Goal: Task Accomplishment & Management: Complete application form

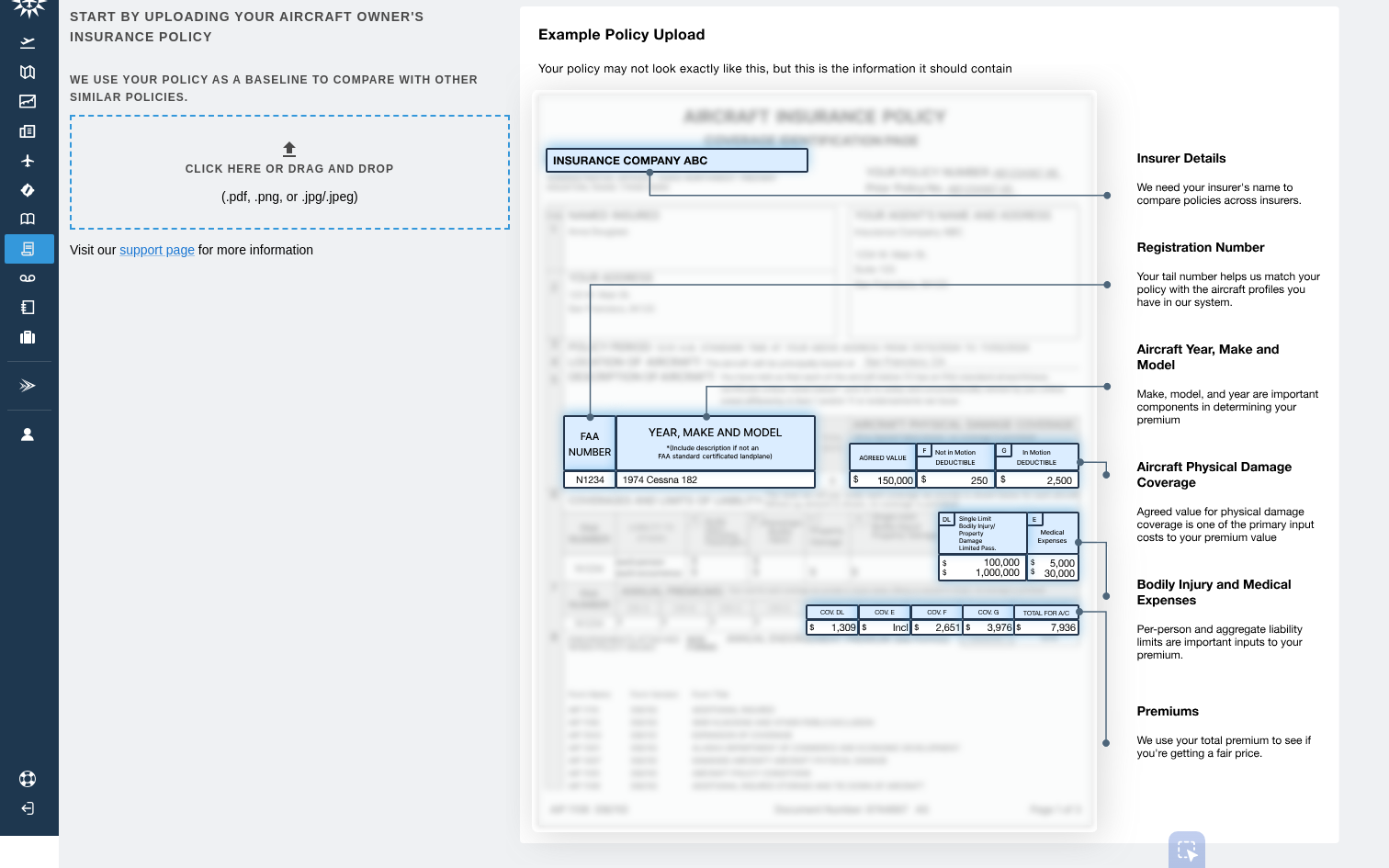
scroll to position [26, 0]
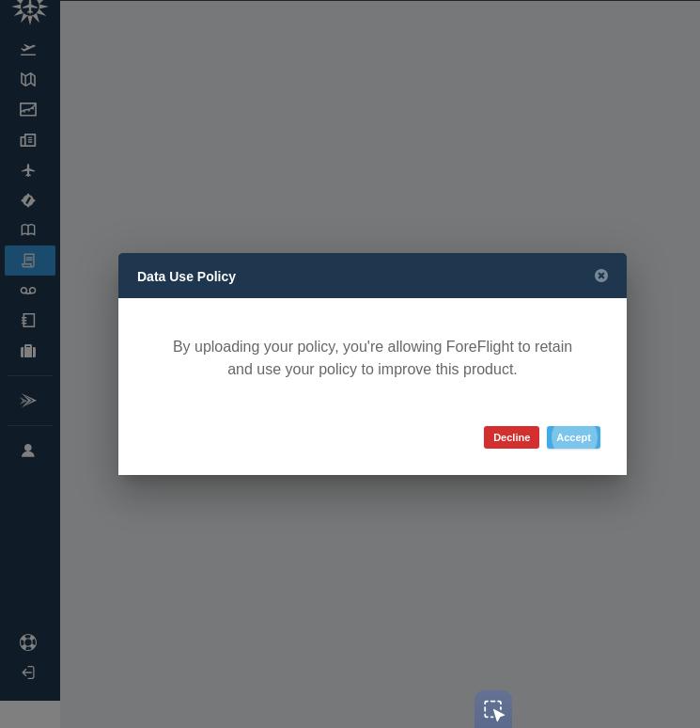
click at [570, 433] on button "Accept" at bounding box center [574, 437] width 54 height 23
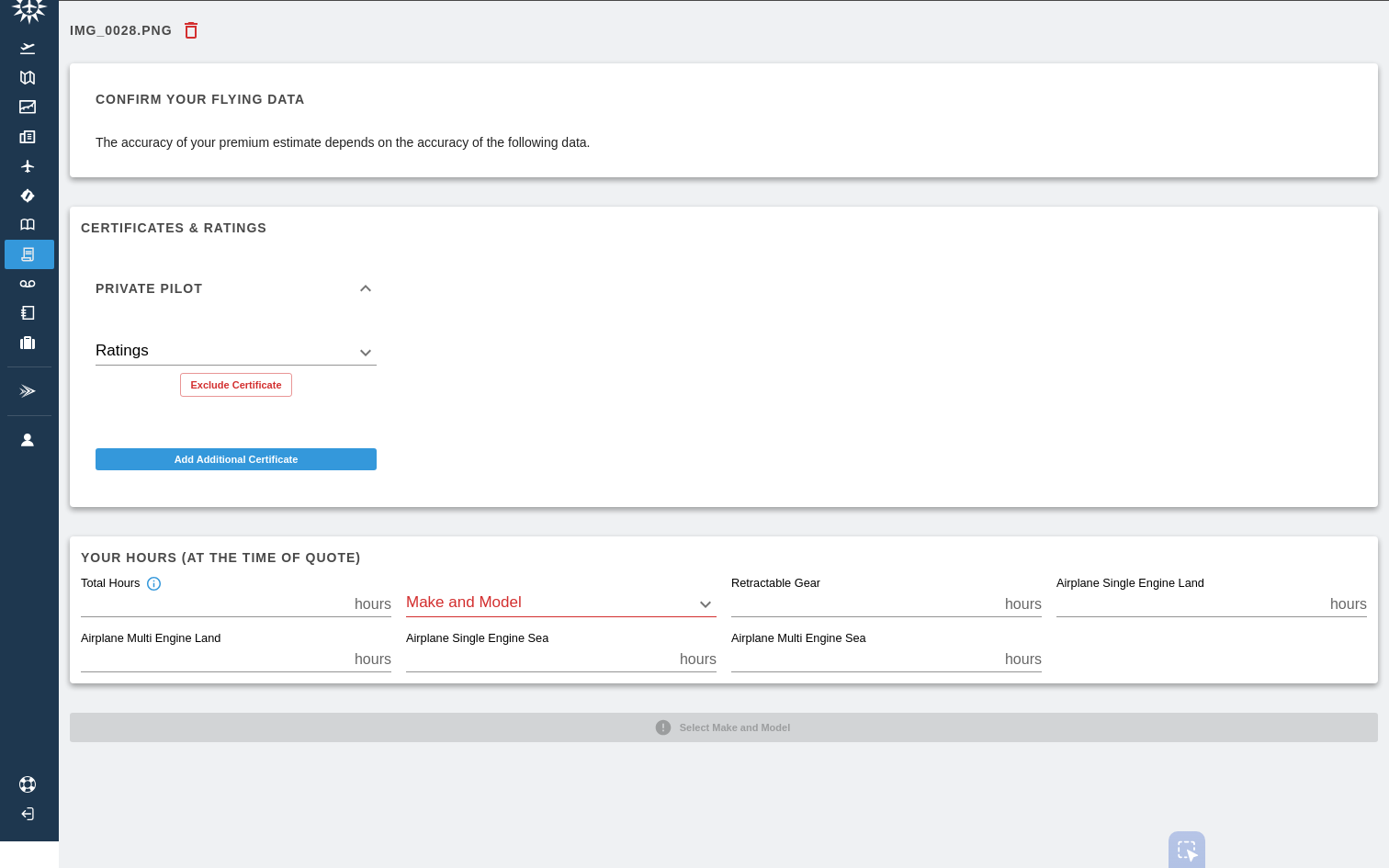
click at [491, 611] on body "Beta IMG_0028.PNG Confirm your flying data The accuracy of your premium estimat…" at bounding box center [694, 408] width 1389 height 868
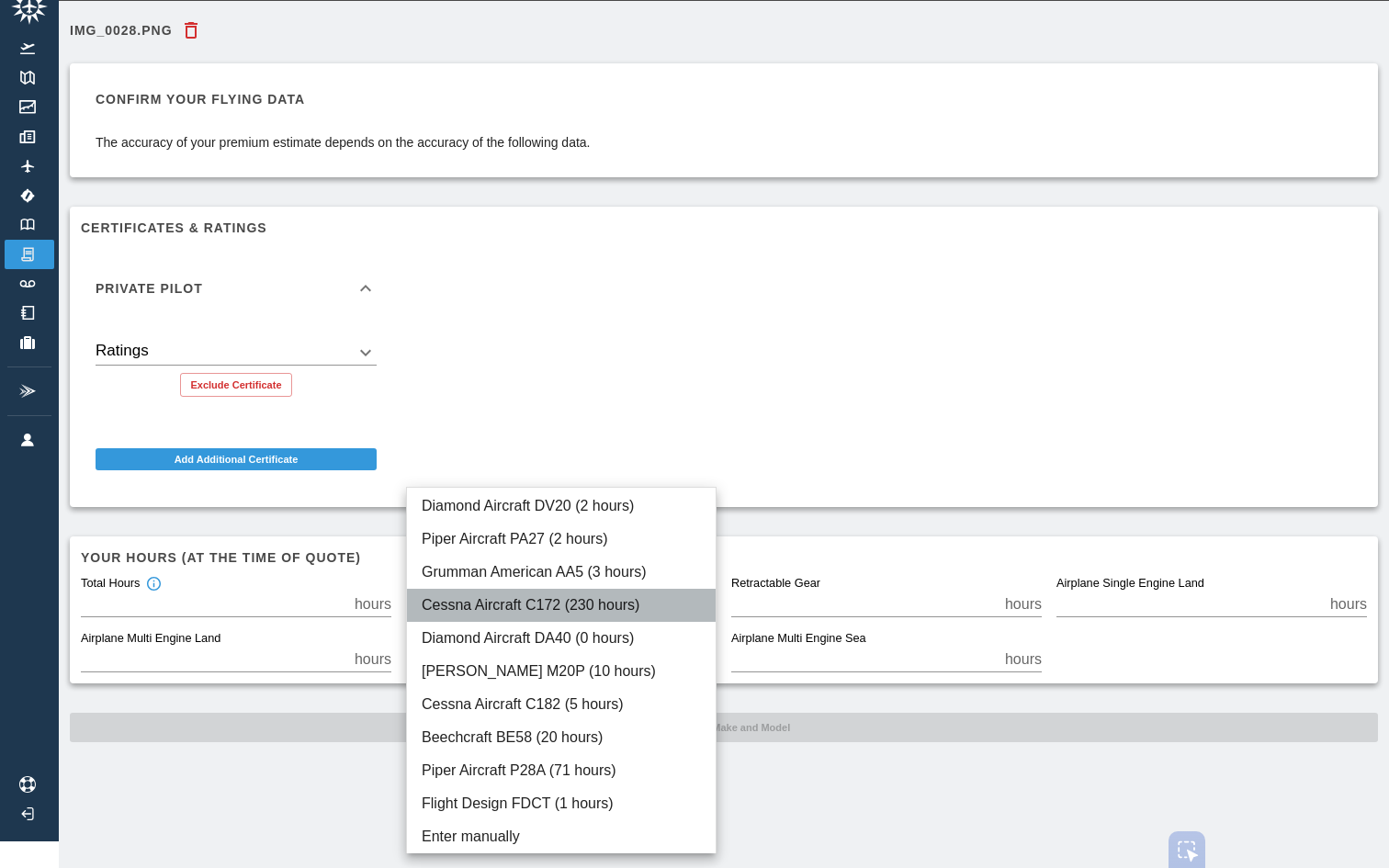
click at [502, 602] on li "Cessna Aircraft C172 (230 hours)" at bounding box center [561, 606] width 309 height 33
type input "****"
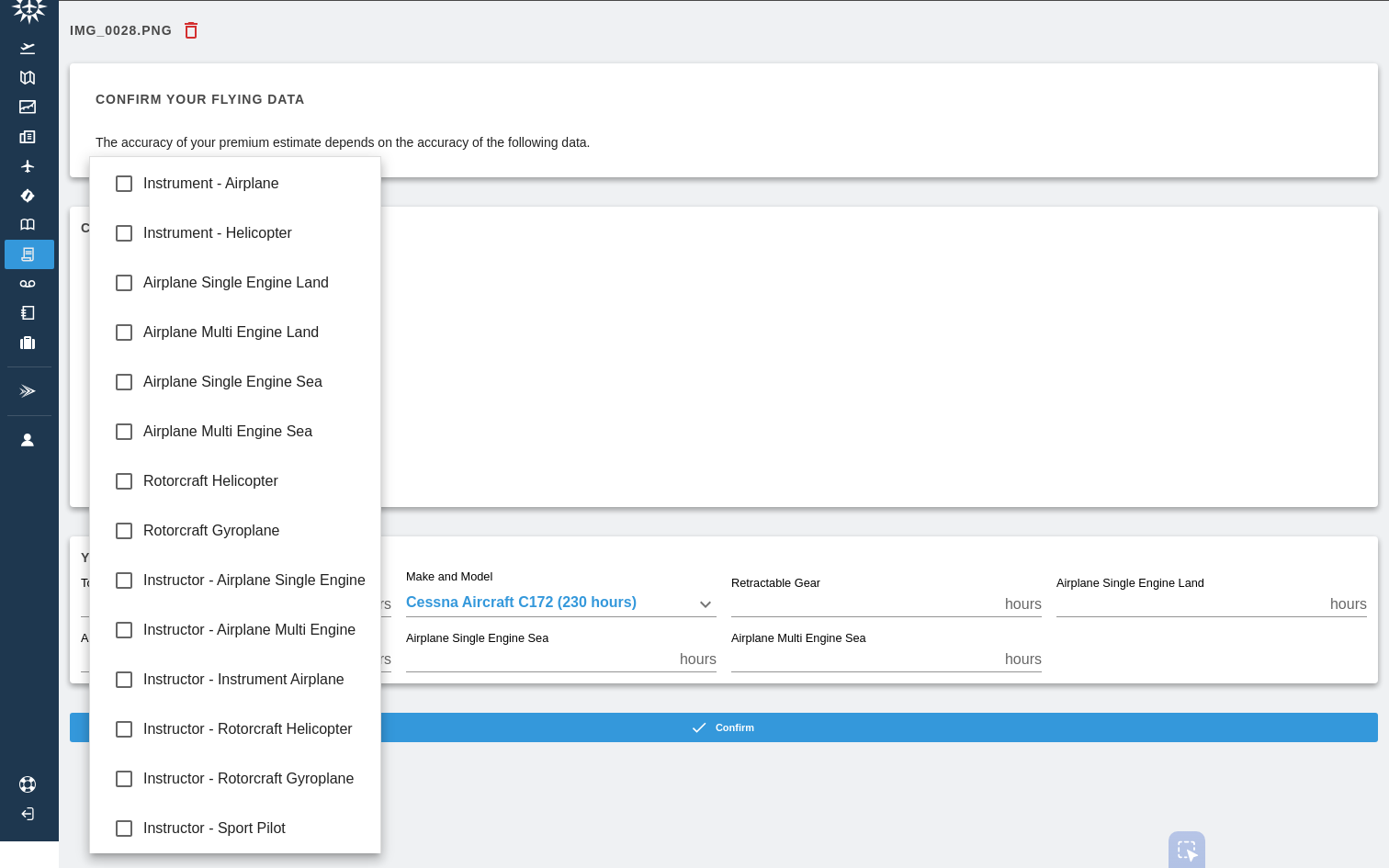
click at [174, 359] on body "Beta IMG_0028.PNG Confirm your flying data The accuracy of your premium estimat…" at bounding box center [694, 408] width 1389 height 868
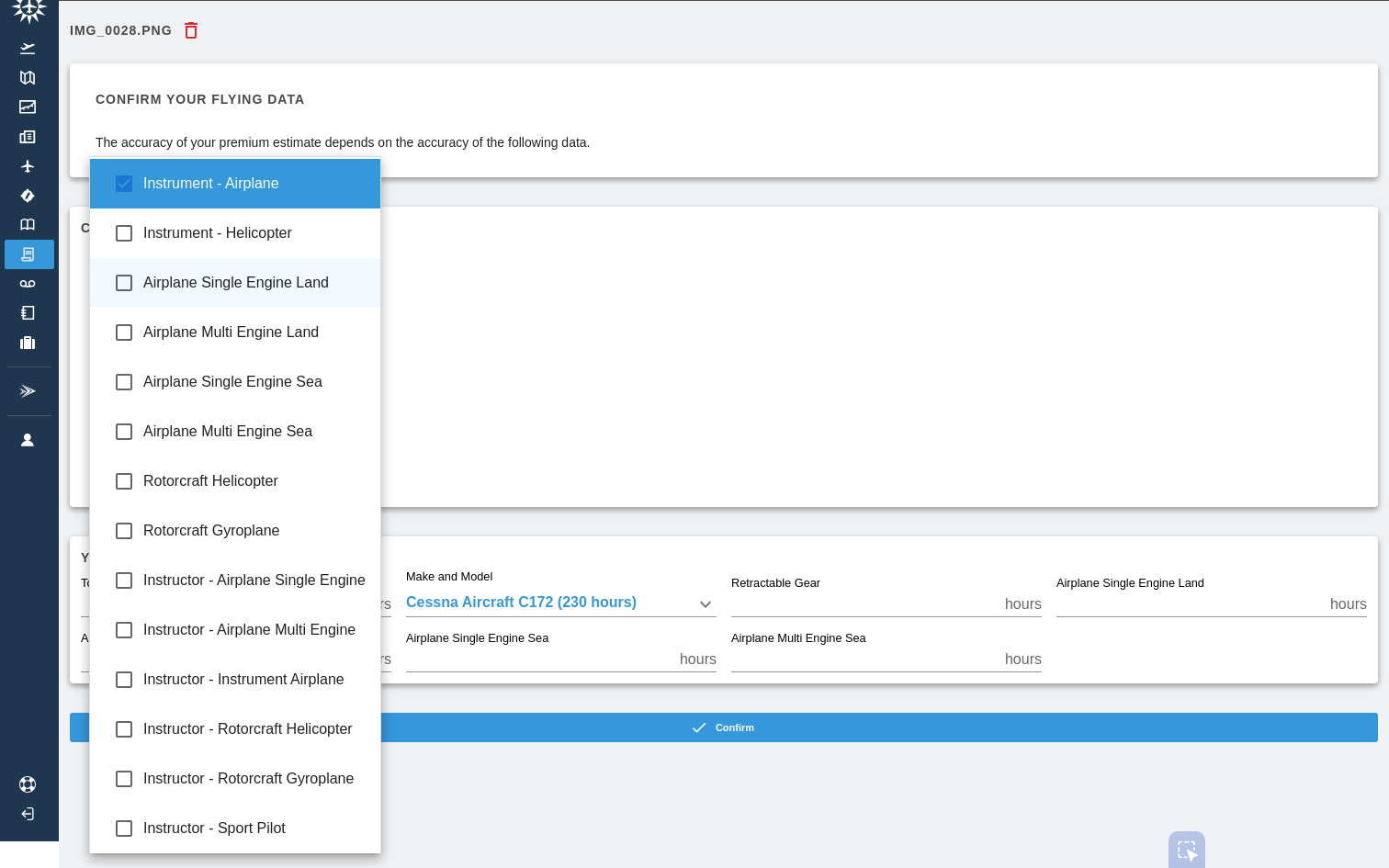
click at [145, 296] on li "Airplane Single Engine Land" at bounding box center [235, 282] width 290 height 50
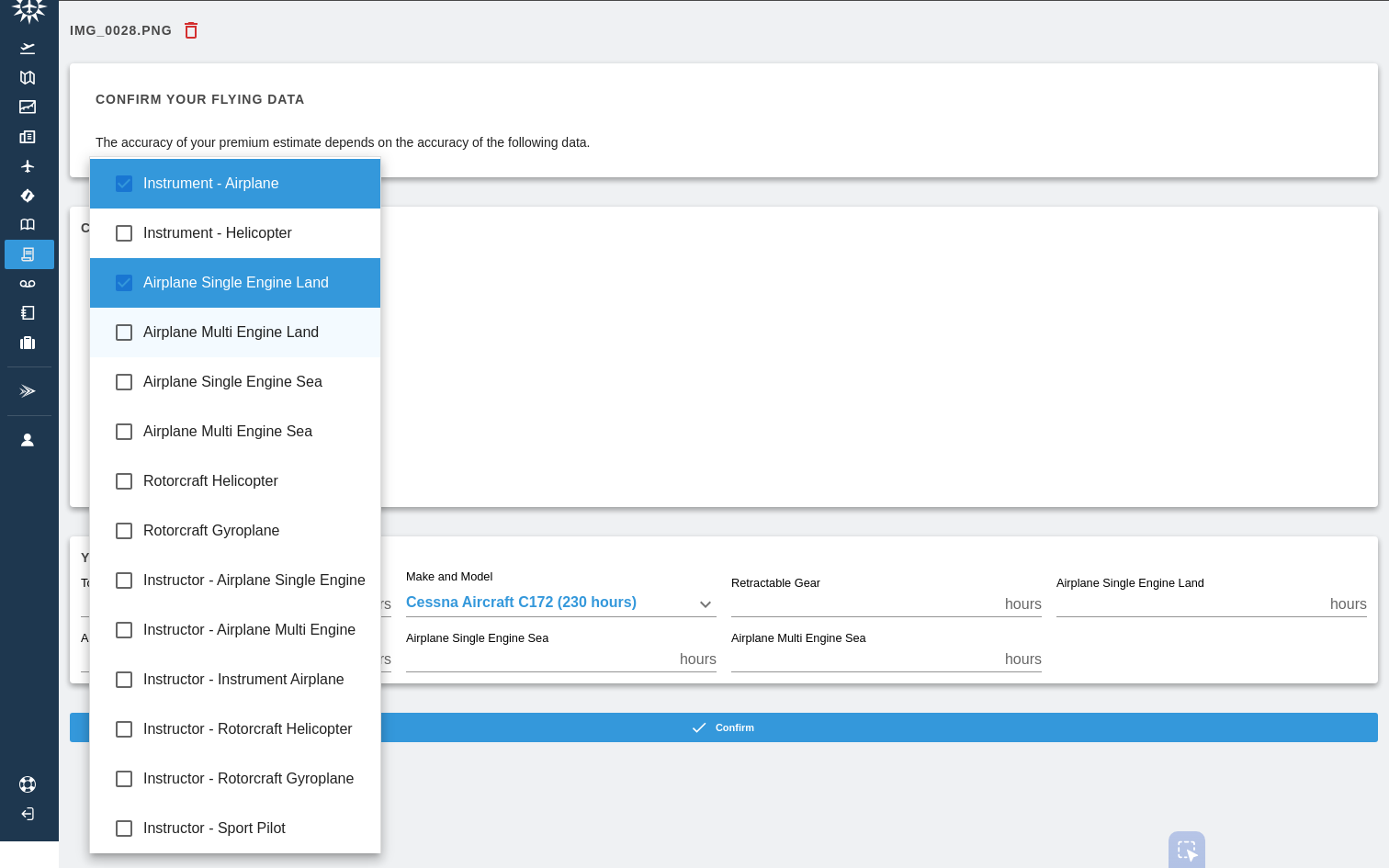
click at [145, 337] on span "Airplane Multi Engine Land" at bounding box center [254, 332] width 222 height 22
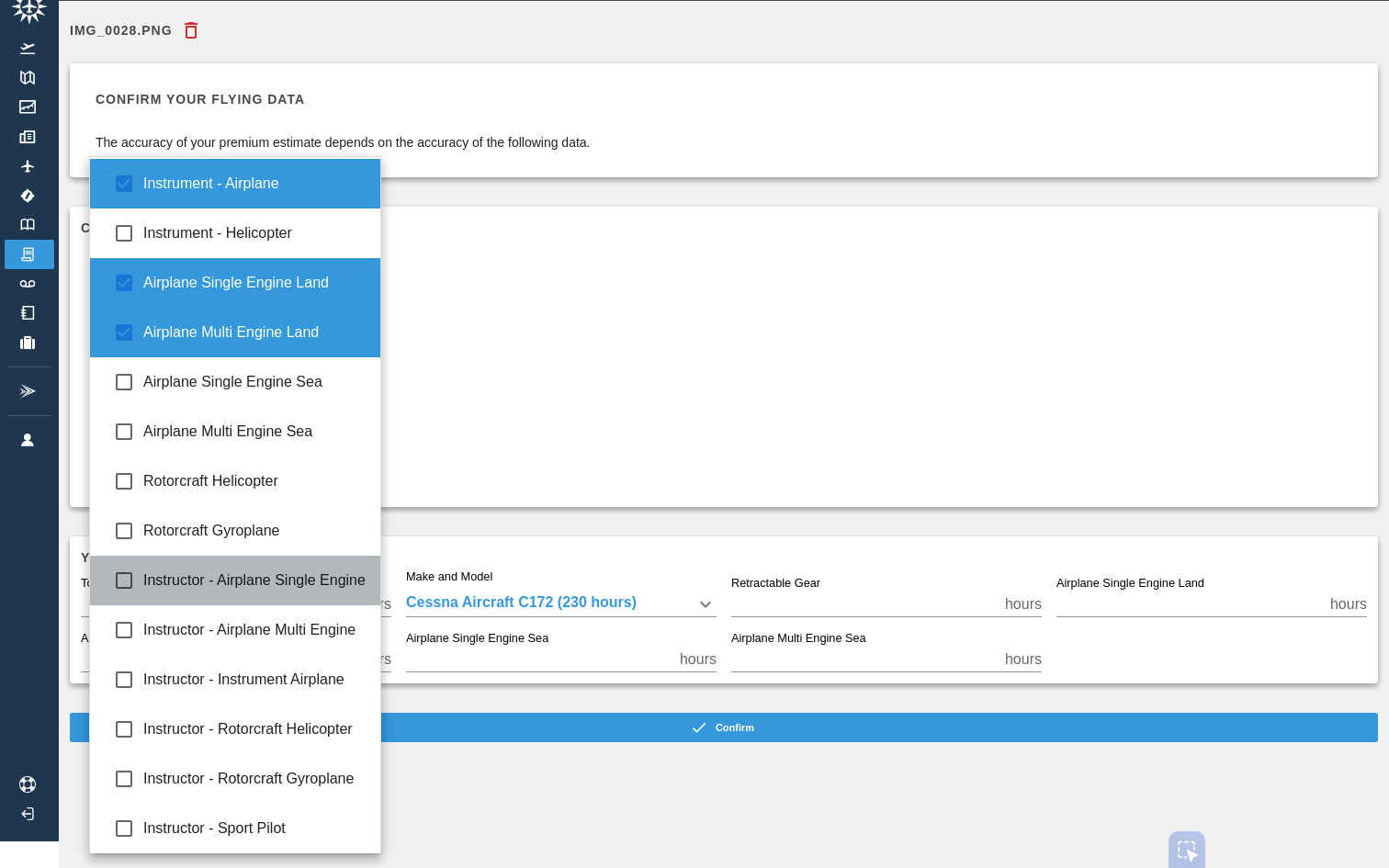
click at [191, 582] on span "Instructor - Airplane Single Engine" at bounding box center [254, 581] width 222 height 22
type input "**********"
click at [500, 286] on div at bounding box center [694, 434] width 1389 height 868
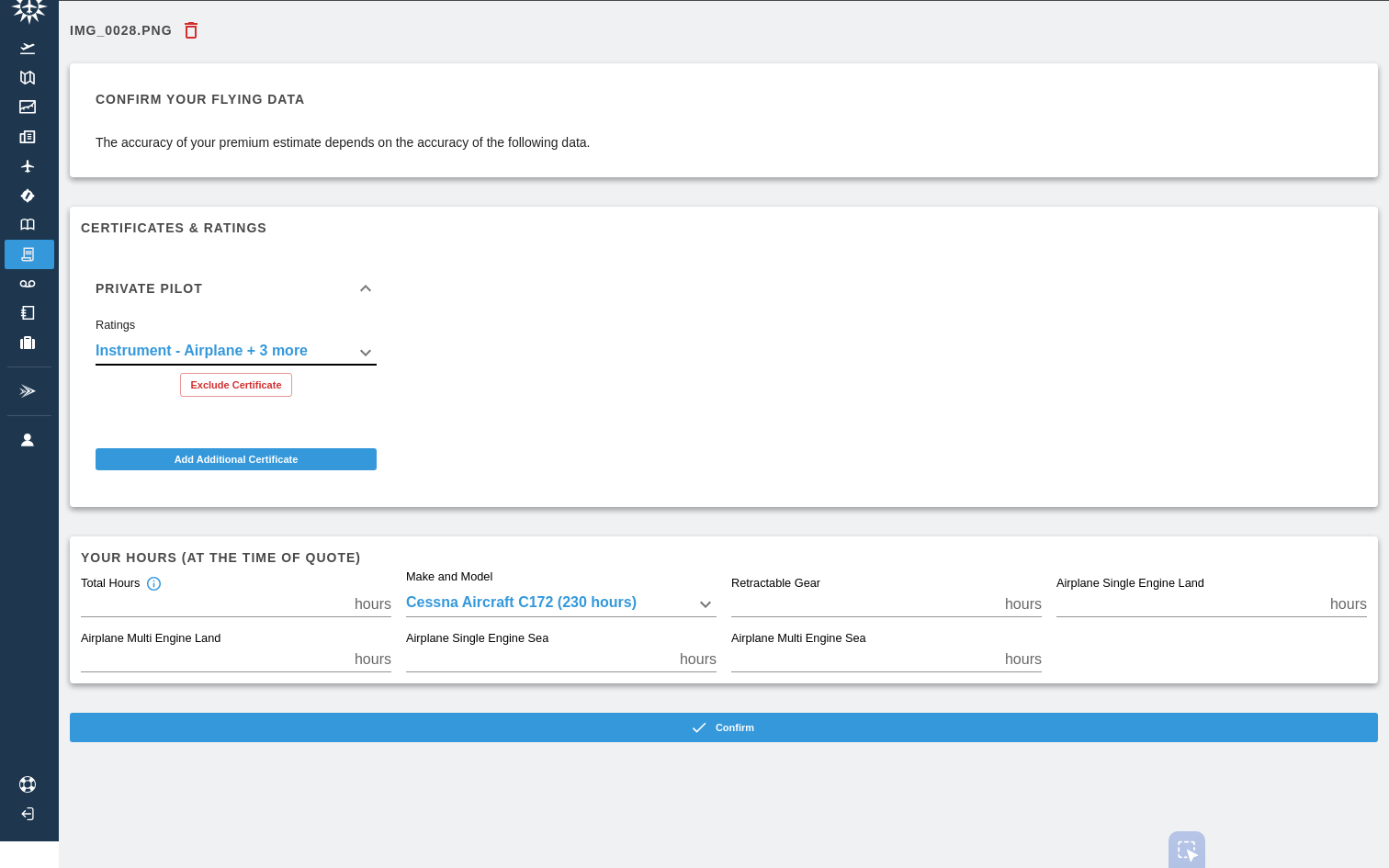
scroll to position [27, 0]
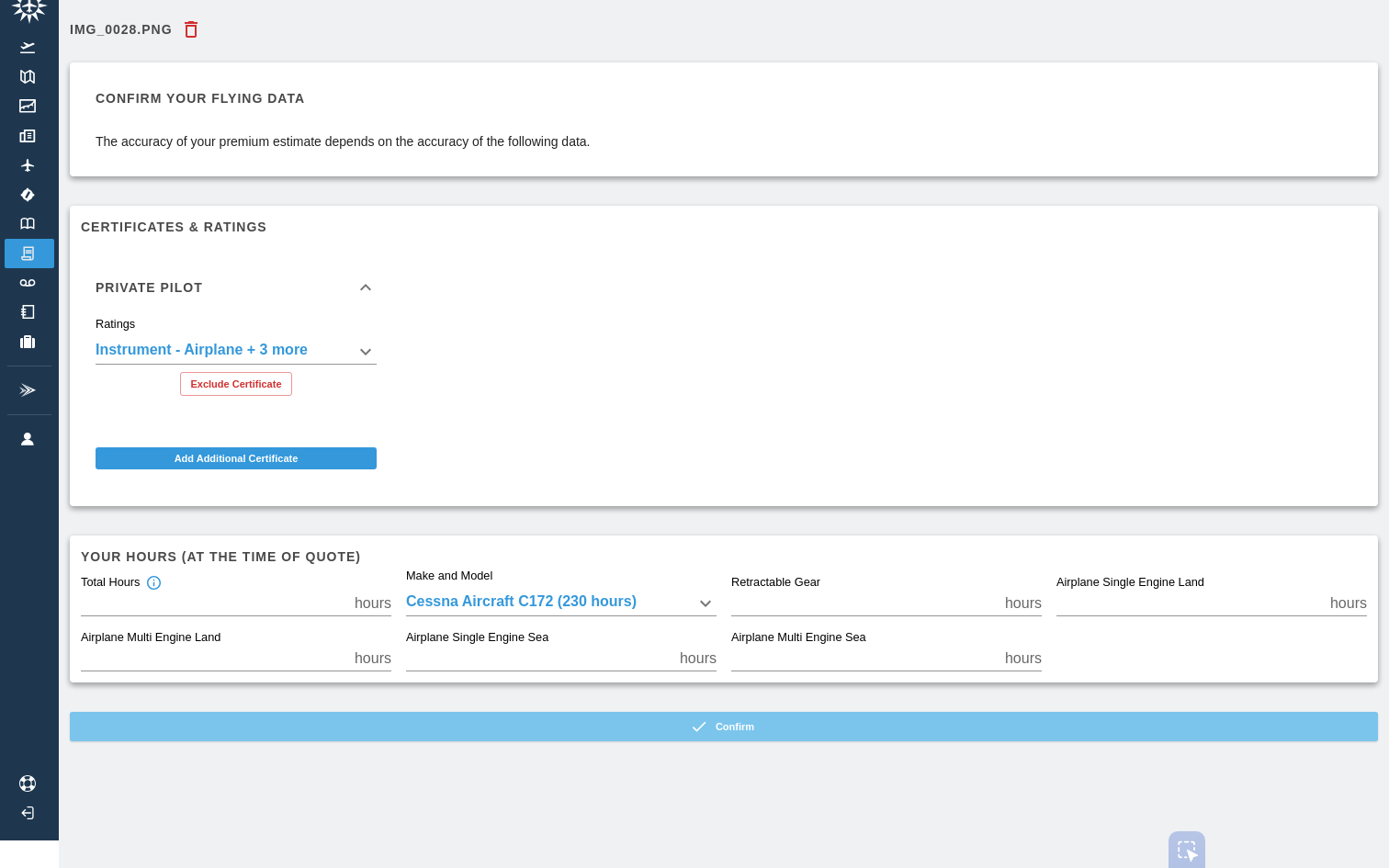
click at [476, 727] on button "Confirm" at bounding box center [723, 727] width 1309 height 29
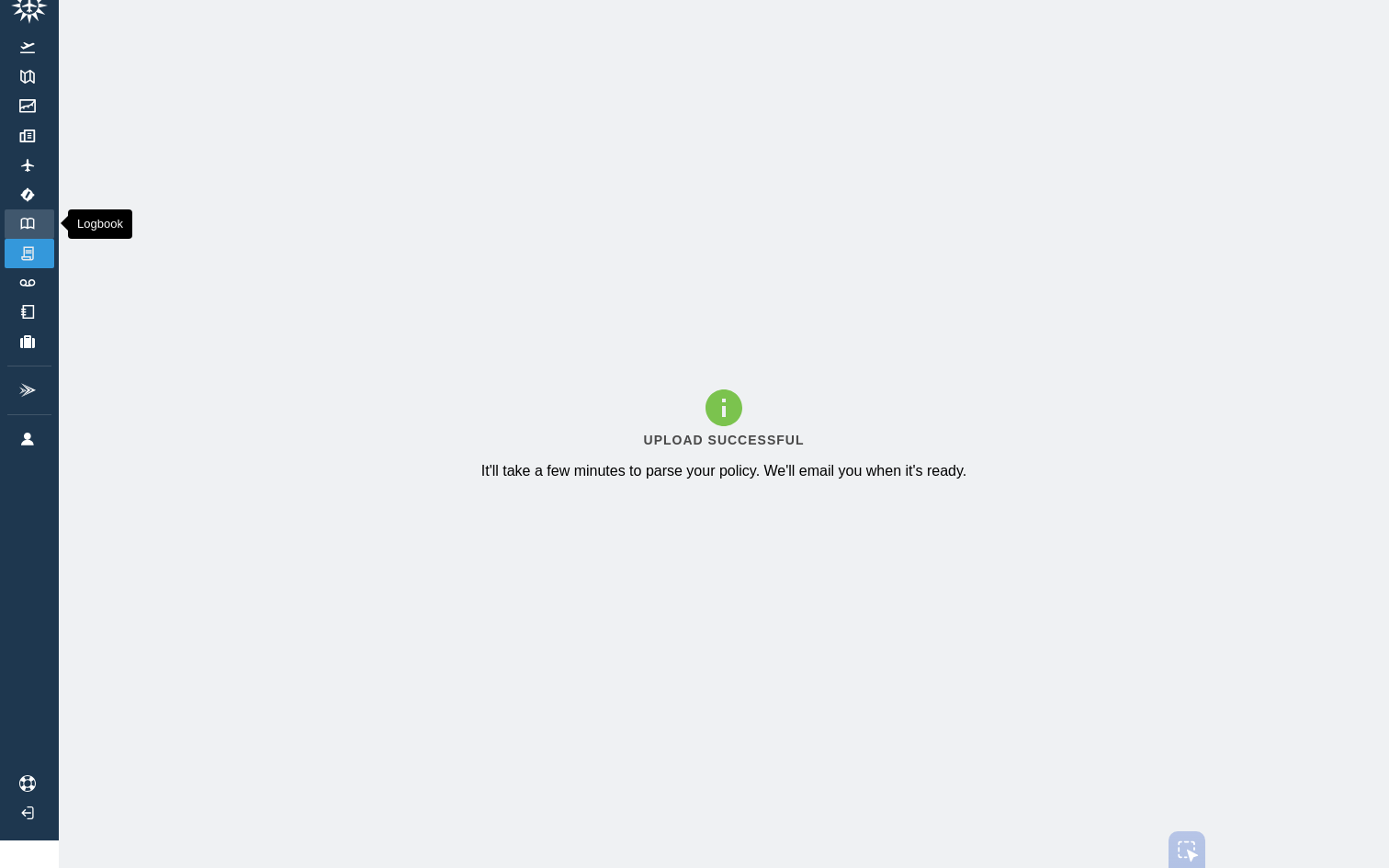
click at [24, 229] on img at bounding box center [27, 224] width 21 height 12
